Goal: Communication & Community: Answer question/provide support

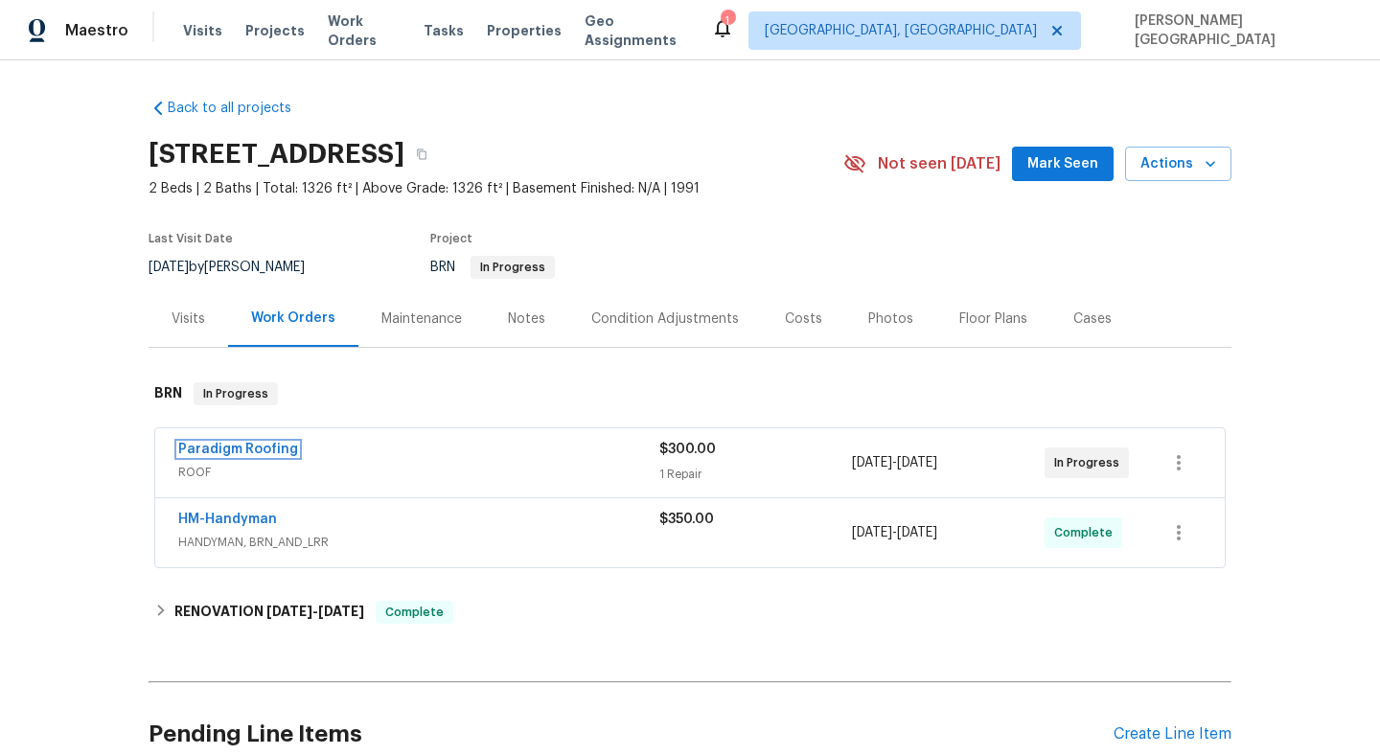
click at [234, 446] on link "Paradigm Roofing" at bounding box center [238, 449] width 120 height 13
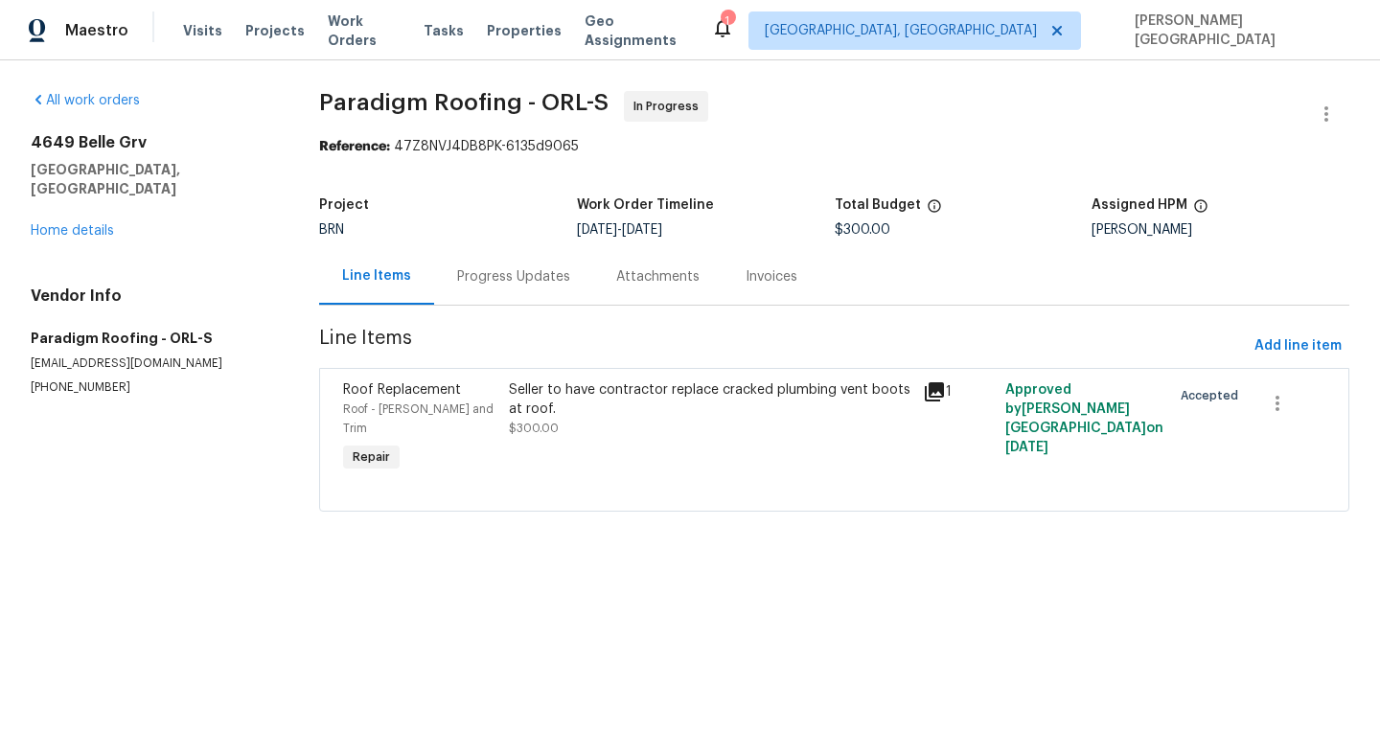
click at [562, 288] on div "Progress Updates" at bounding box center [513, 276] width 159 height 57
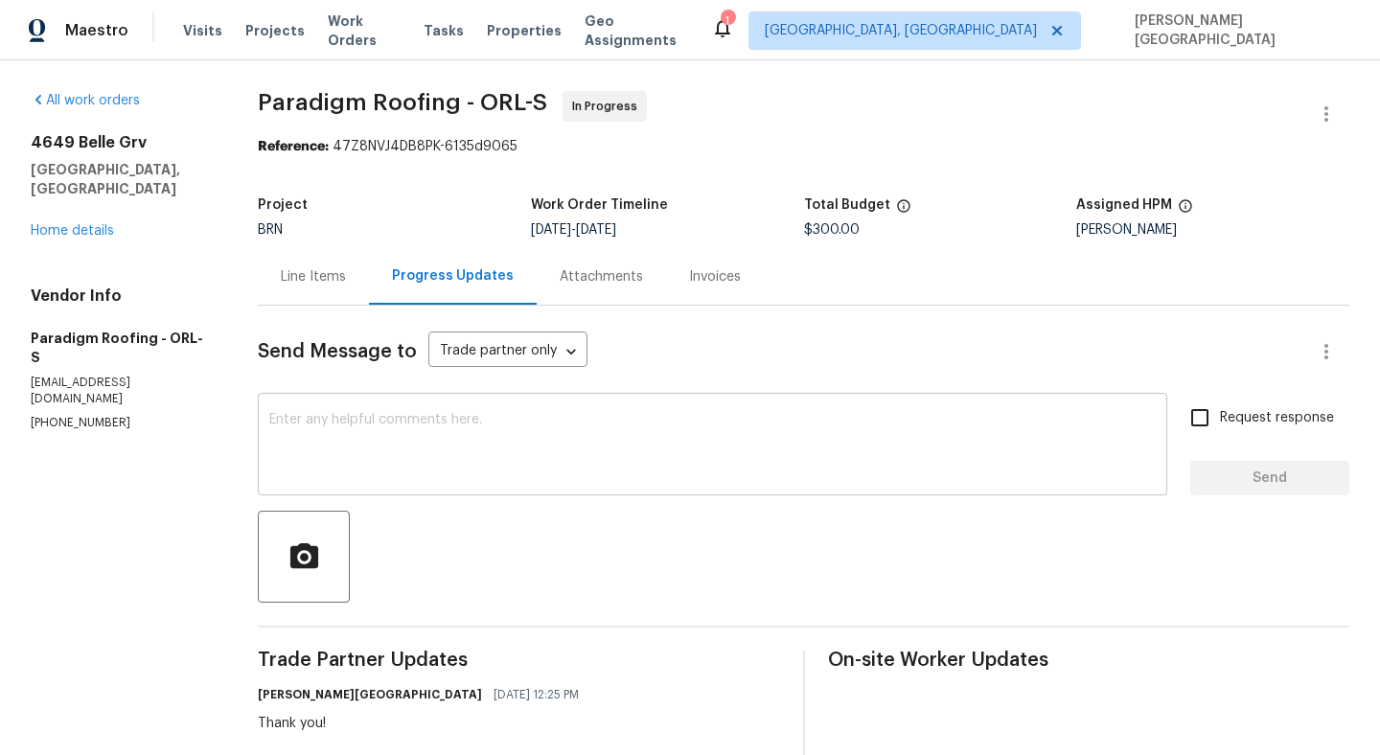
click at [318, 409] on div "x ​" at bounding box center [712, 447] width 909 height 98
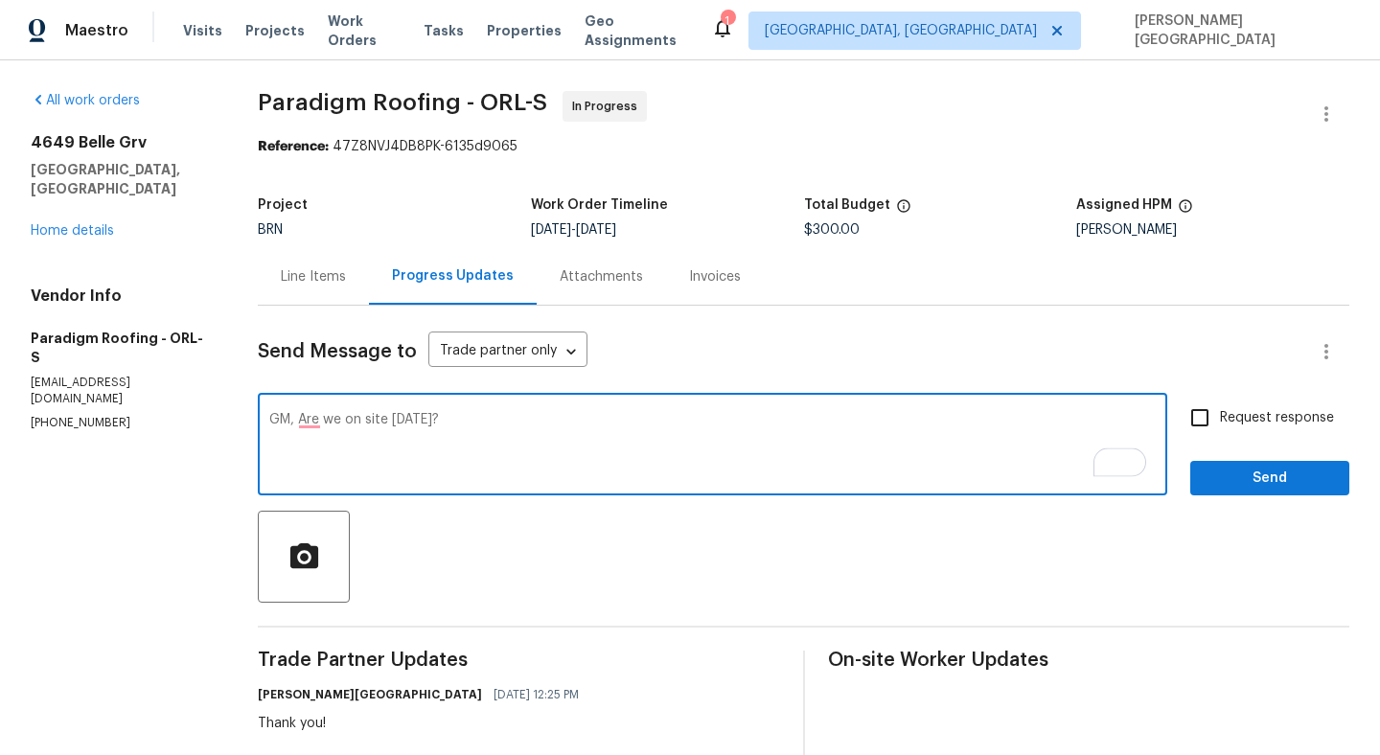
type textarea "GM, Are we on site [DATE]?"
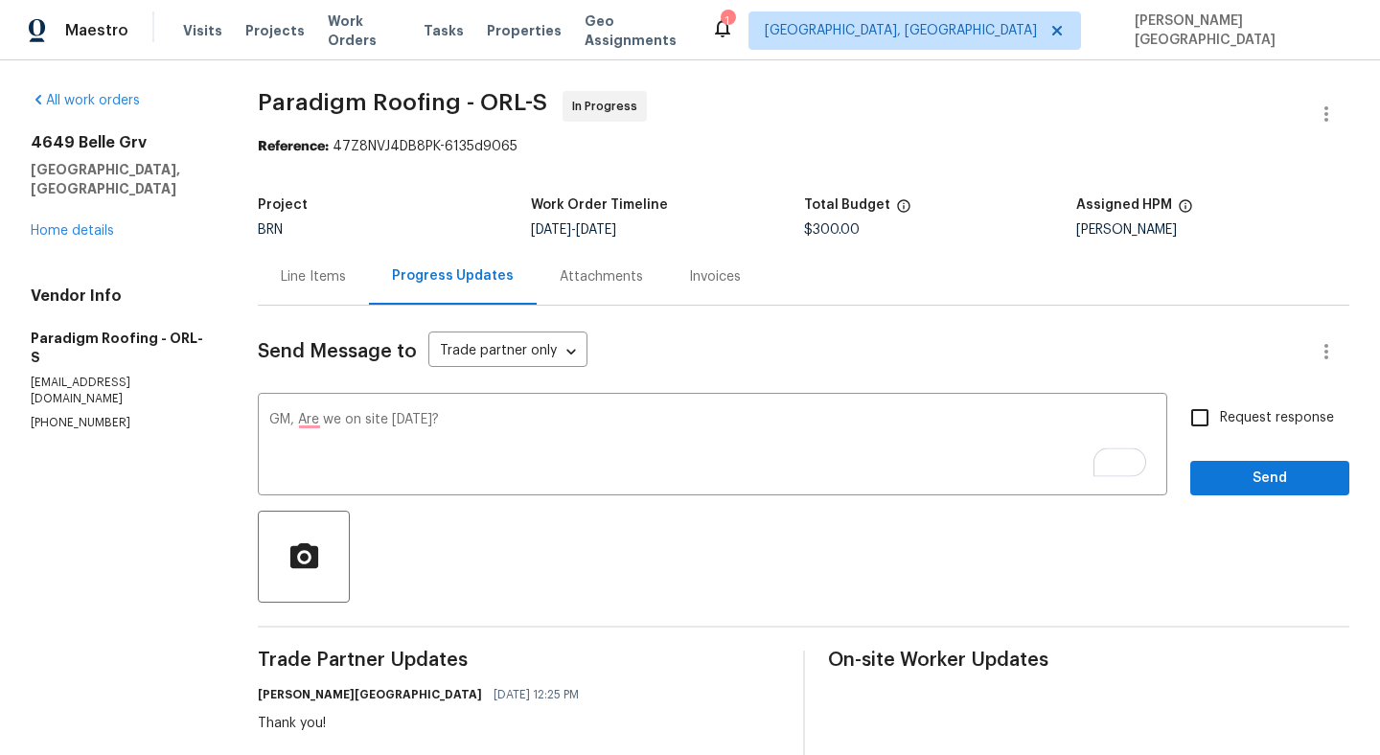
click at [1246, 424] on span "Request response" at bounding box center [1277, 418] width 114 height 20
click at [1220, 424] on input "Request response" at bounding box center [1199, 418] width 40 height 40
checkbox input "true"
click at [1234, 488] on span "Send" at bounding box center [1269, 479] width 128 height 24
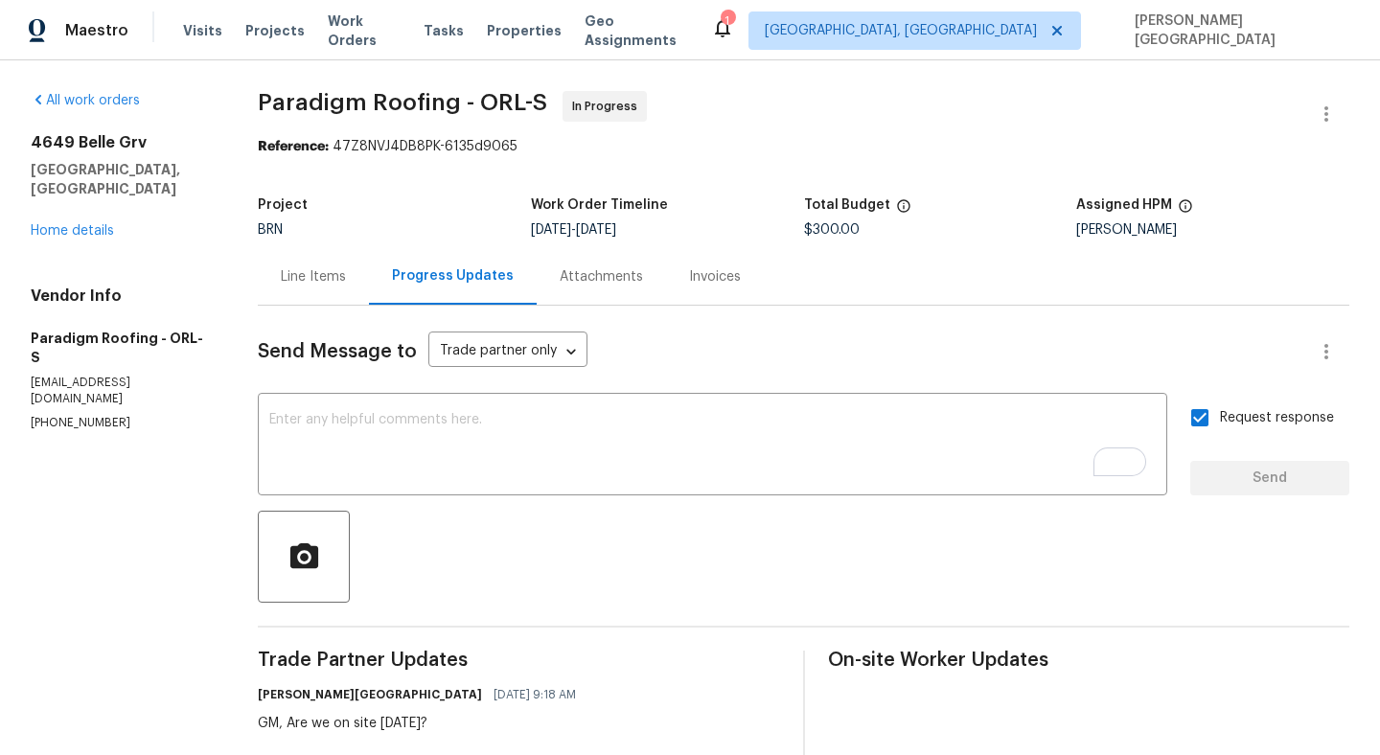
click at [72, 223] on div "All work orders [STREET_ADDRESS] Home details Vendor Info Paradigm Roofing - OR…" at bounding box center [121, 261] width 181 height 340
click at [83, 224] on link "Home details" at bounding box center [72, 230] width 83 height 13
